Goal: Information Seeking & Learning: Learn about a topic

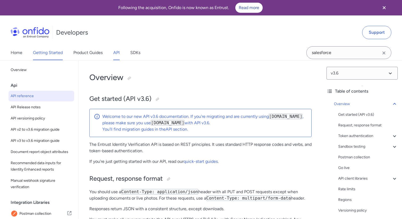
click at [44, 54] on link "Getting Started" at bounding box center [48, 52] width 30 height 15
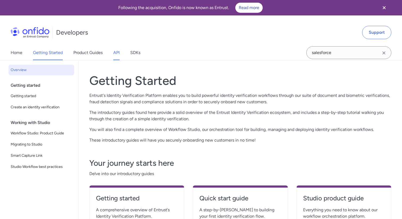
click at [120, 53] on link "API" at bounding box center [116, 52] width 6 height 15
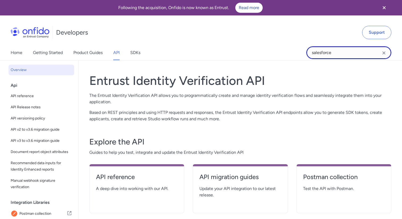
click at [347, 51] on input "salesforce" at bounding box center [348, 52] width 85 height 13
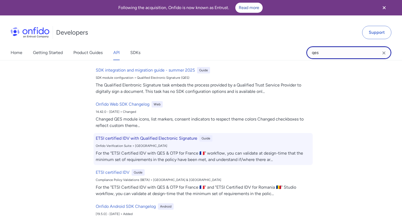
scroll to position [36, 0]
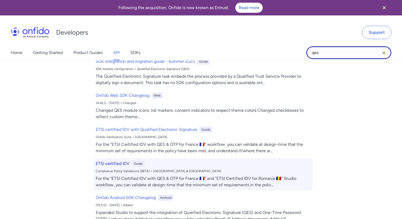
type input "qes"
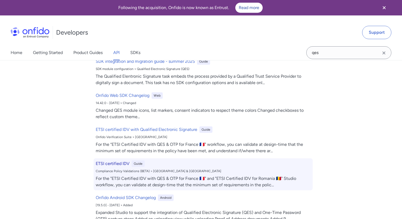
click at [119, 163] on h6 "ETSI certified IDV" at bounding box center [113, 163] width 34 height 6
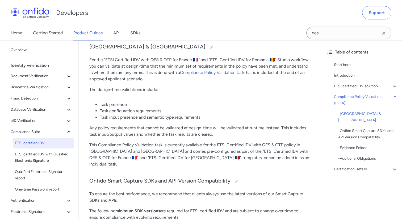
scroll to position [1186, 0]
click at [35, 210] on span "Electronic Signature" at bounding box center [38, 212] width 55 height 6
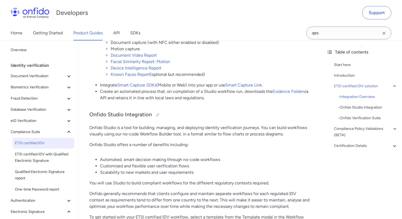
scroll to position [0, 0]
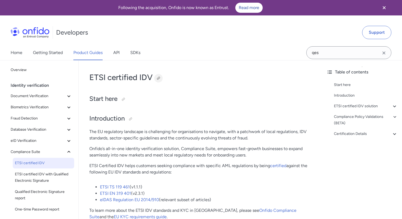
click at [159, 77] on div at bounding box center [158, 78] width 4 height 4
click at [36, 152] on span "Compliance Suite" at bounding box center [38, 152] width 55 height 6
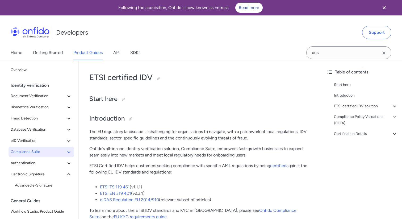
click at [36, 152] on span "Compliance Suite" at bounding box center [38, 152] width 55 height 6
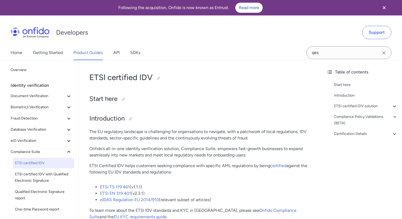
click at [36, 164] on span "ETSI certified IDV" at bounding box center [43, 163] width 57 height 6
click at [159, 80] on div at bounding box center [158, 78] width 4 height 4
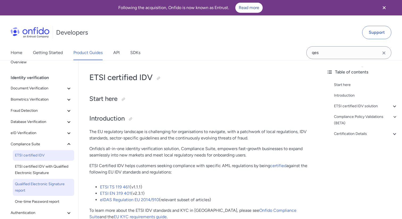
click at [49, 183] on span "Qualified Electronic Signature report" at bounding box center [43, 187] width 57 height 13
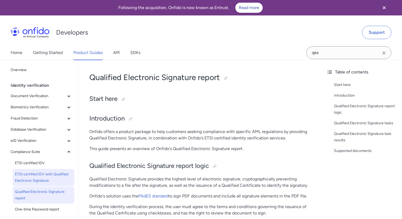
click at [58, 179] on span "ETSI certified IDV with Qualified Electronic Signature" at bounding box center [43, 177] width 57 height 13
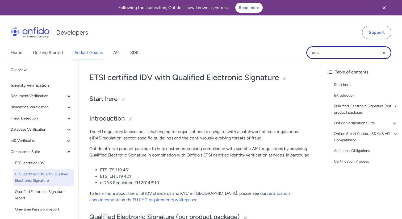
click at [326, 52] on input "qes" at bounding box center [348, 52] width 85 height 13
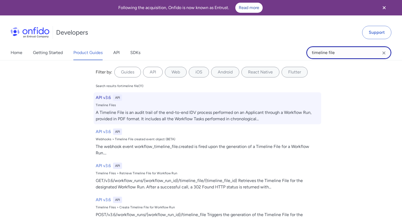
type input "timeline file"
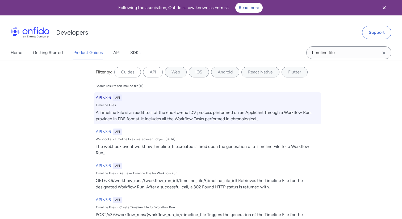
click at [160, 111] on div "A Timeline File is an audit trail of the end-to-end IDV process performed on an…" at bounding box center [207, 115] width 223 height 13
select select "http"
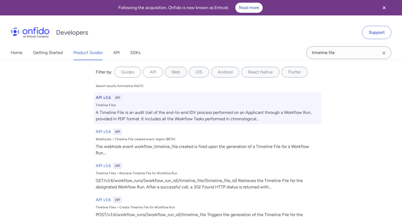
select select "http"
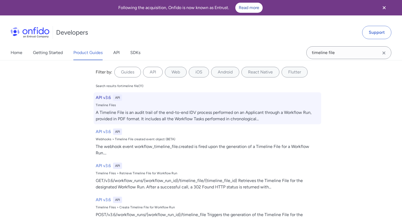
select select "http"
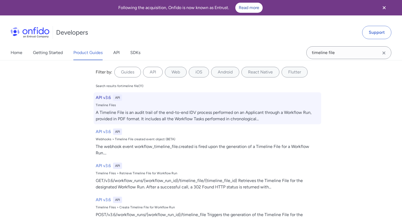
select select "http"
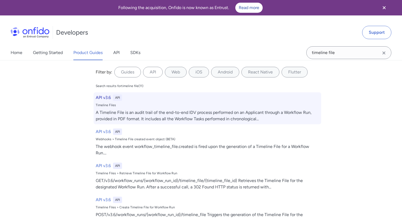
select select "http"
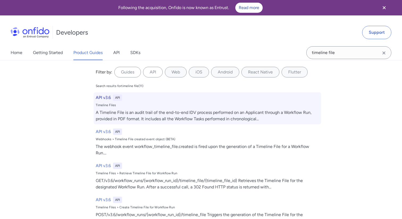
select select "http"
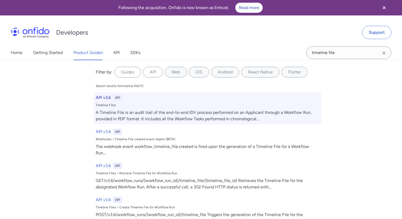
select select "http"
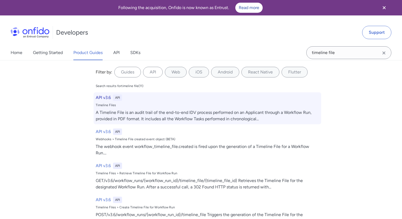
select select "http"
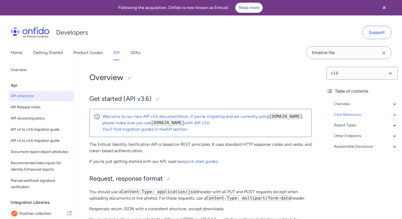
scroll to position [21053, 0]
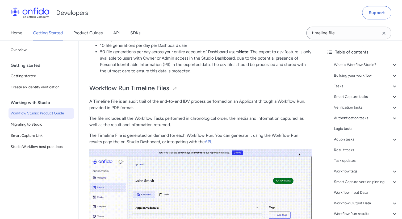
scroll to position [11818, 0]
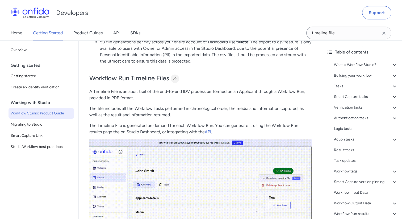
click at [175, 81] on div at bounding box center [175, 79] width 4 height 4
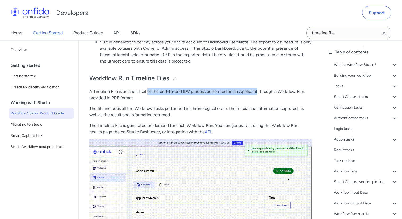
drag, startPoint x: 147, startPoint y: 104, endPoint x: 257, endPoint y: 105, distance: 110.1
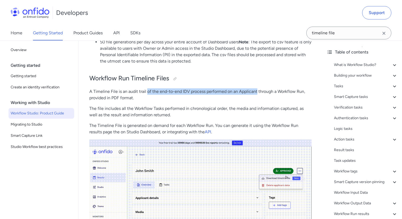
click at [257, 101] on p "A Timeline File is an audit trail of the end-to-end IDV process performed on an…" at bounding box center [200, 94] width 222 height 13
copy p "of the end-to-end IDV process performed on an Applicant"
click at [175, 81] on div at bounding box center [175, 79] width 4 height 4
